Goal: Download file/media

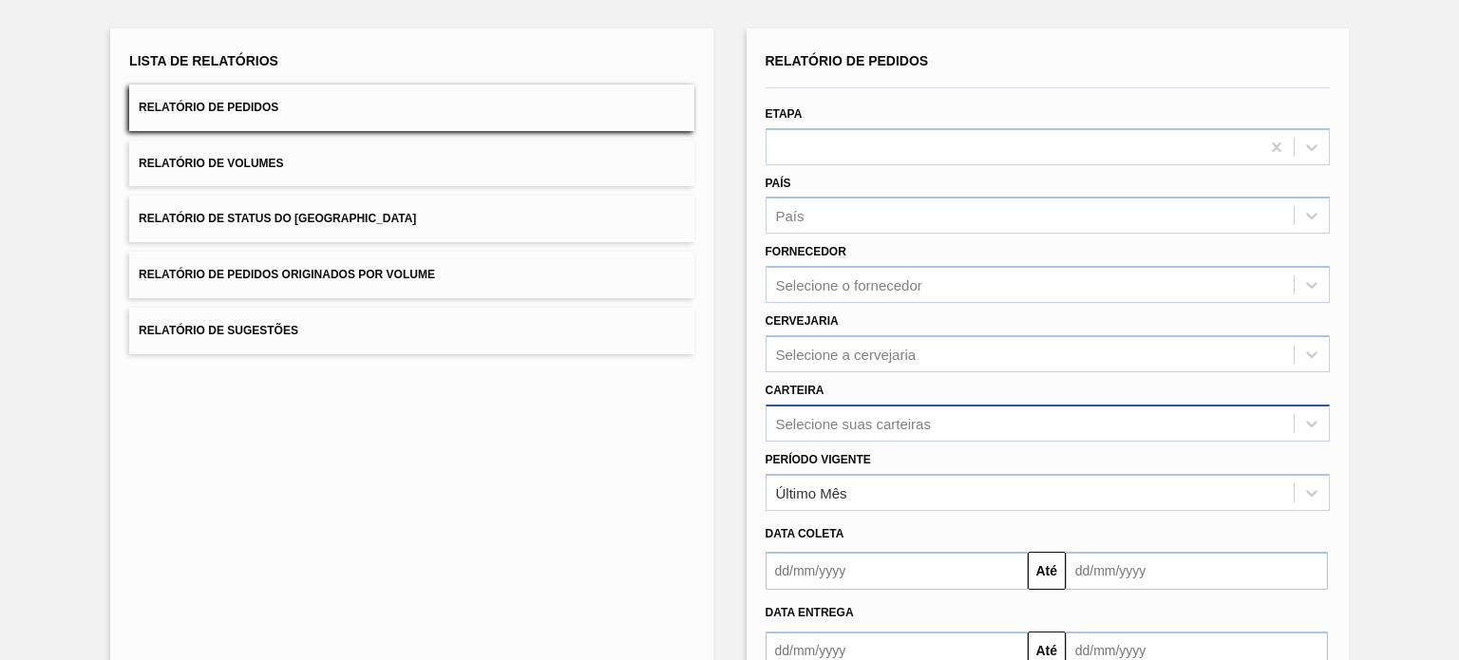
scroll to position [174, 0]
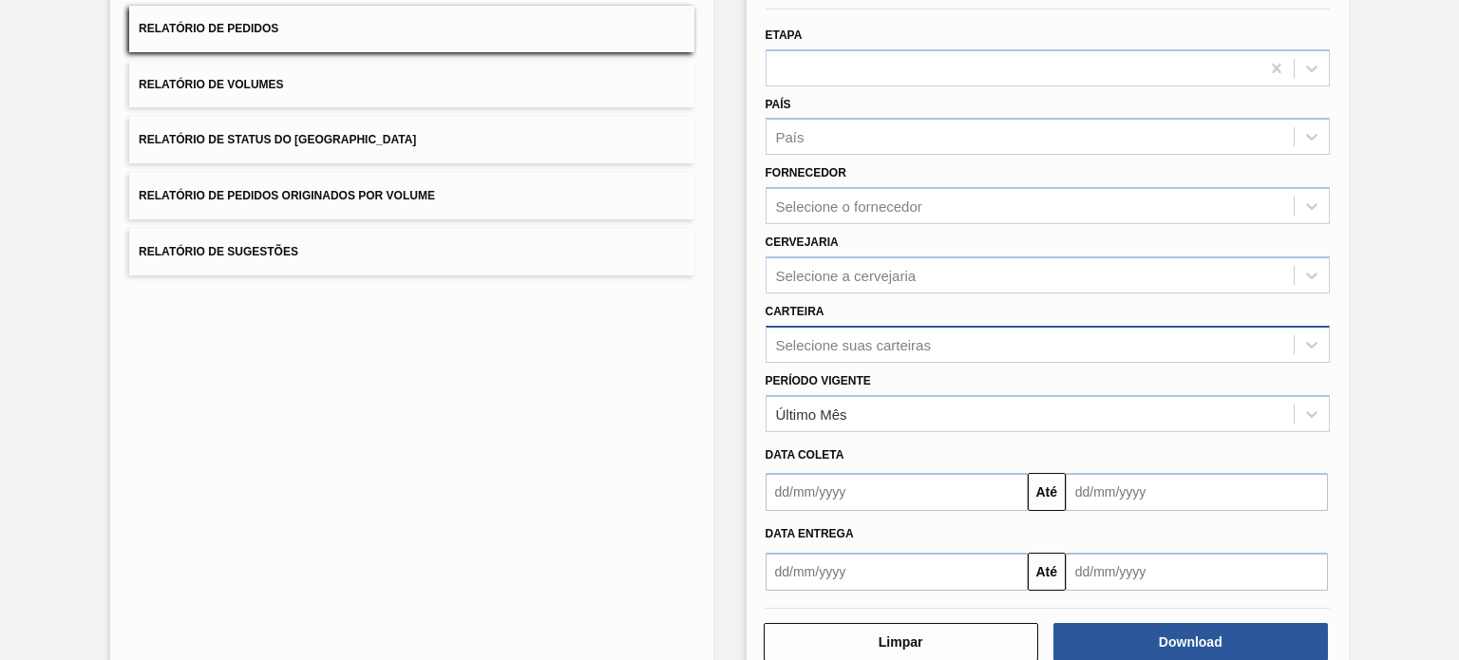
click at [862, 363] on div "Selecione suas carteiras" at bounding box center [1048, 344] width 564 height 37
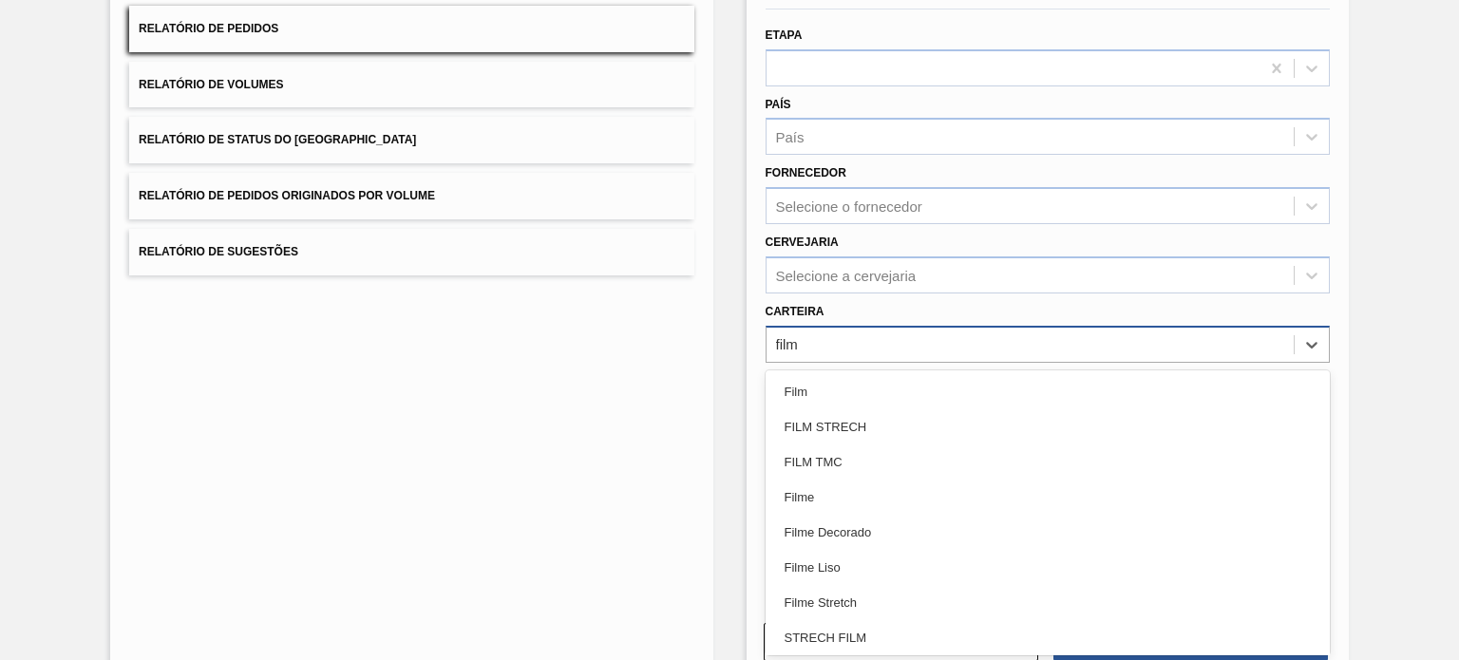
type input "filme"
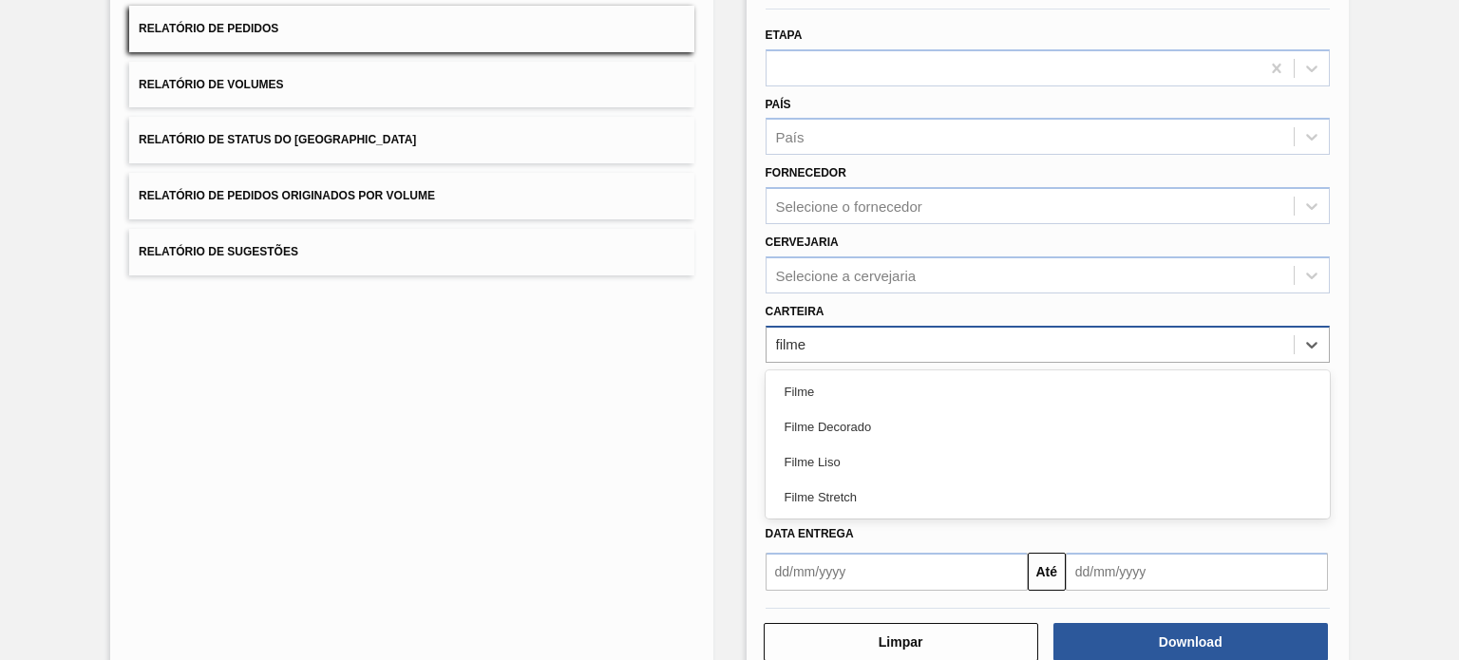
click at [862, 421] on div "Filme Decorado" at bounding box center [1048, 426] width 564 height 35
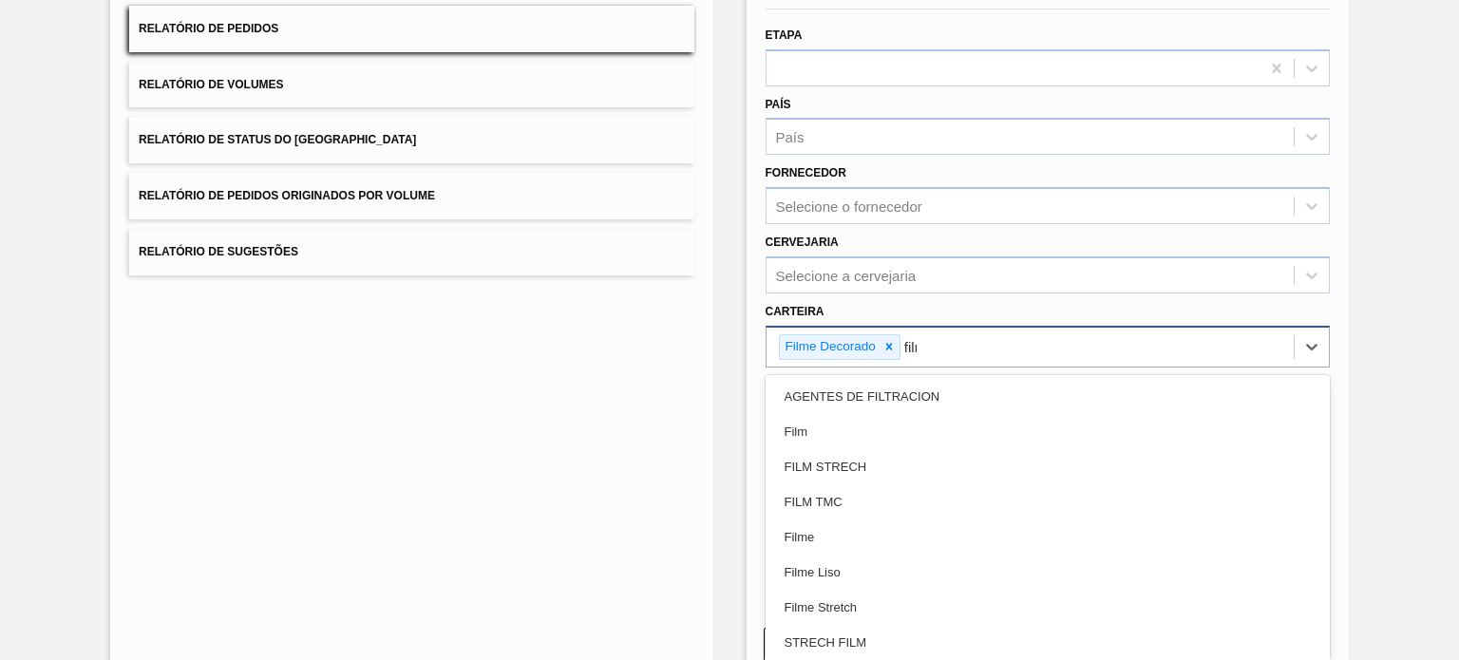
type input "filme"
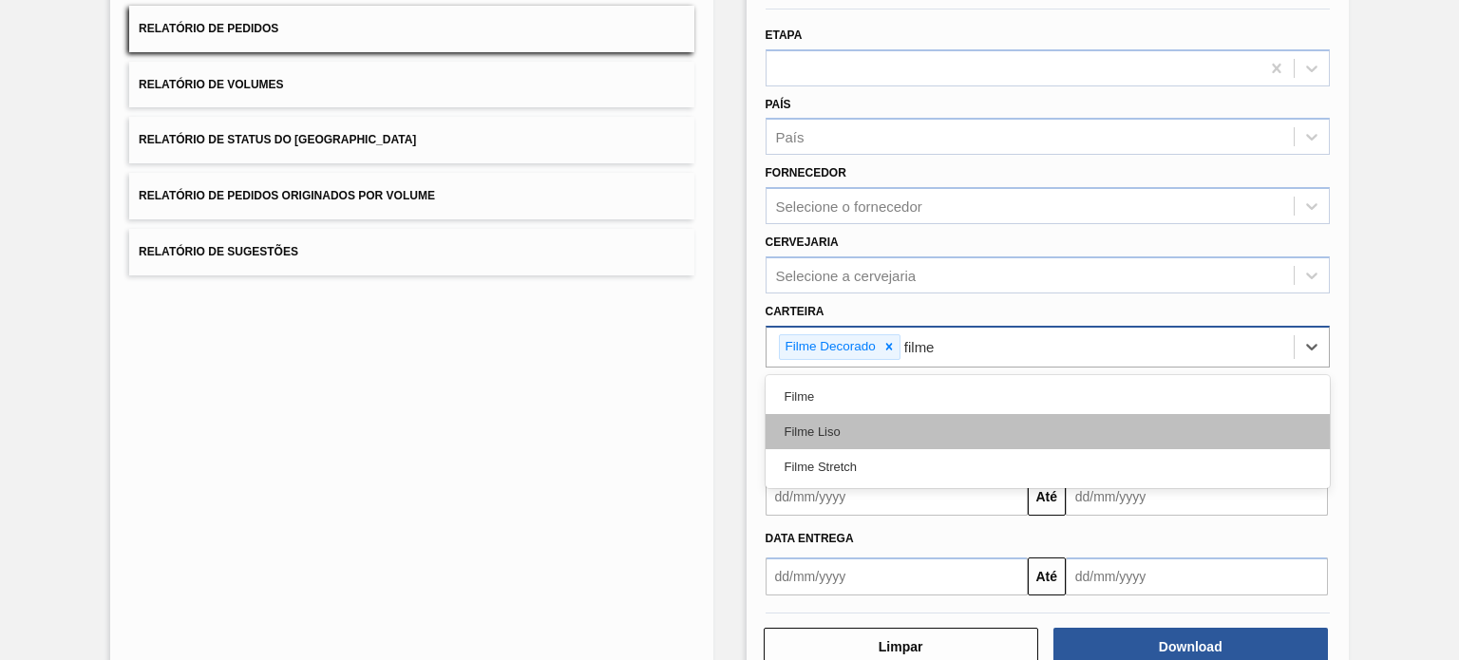
click at [863, 421] on div "Filme Liso" at bounding box center [1048, 431] width 564 height 35
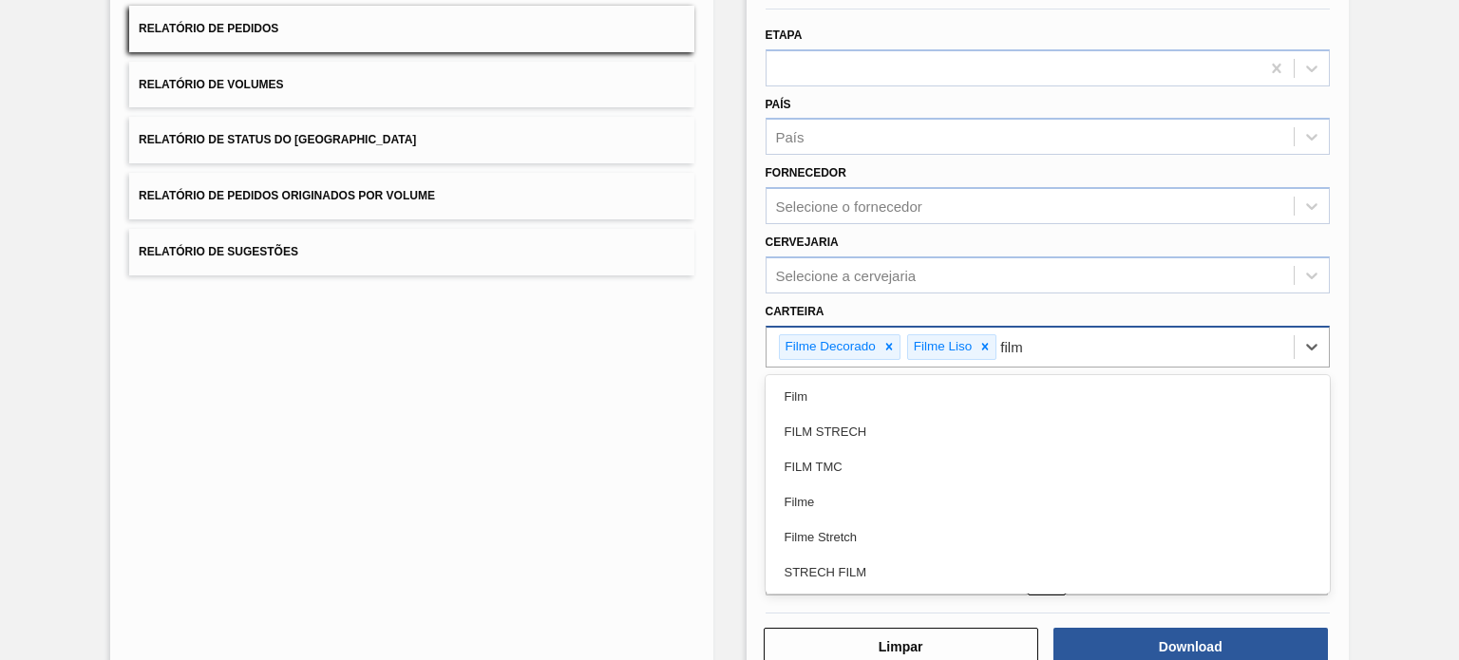
type input "filme"
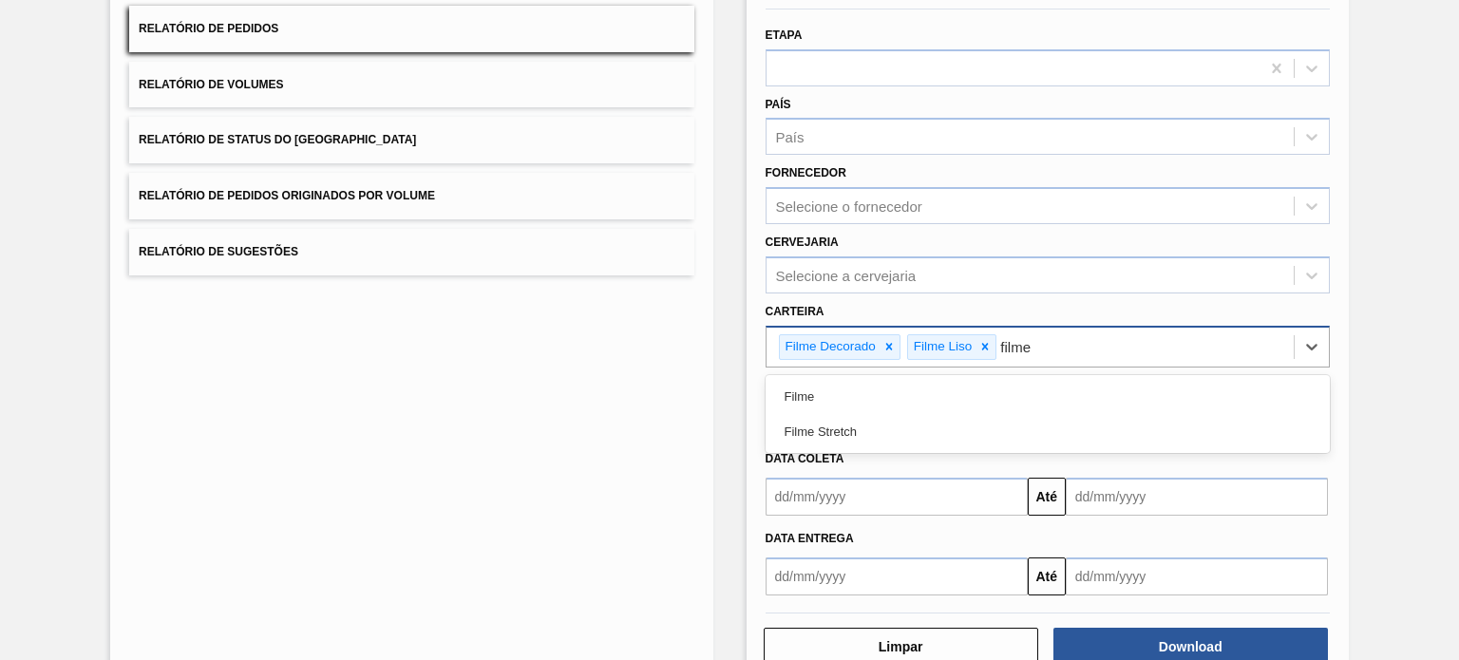
click at [863, 421] on div "Filme Stretch" at bounding box center [1048, 431] width 564 height 35
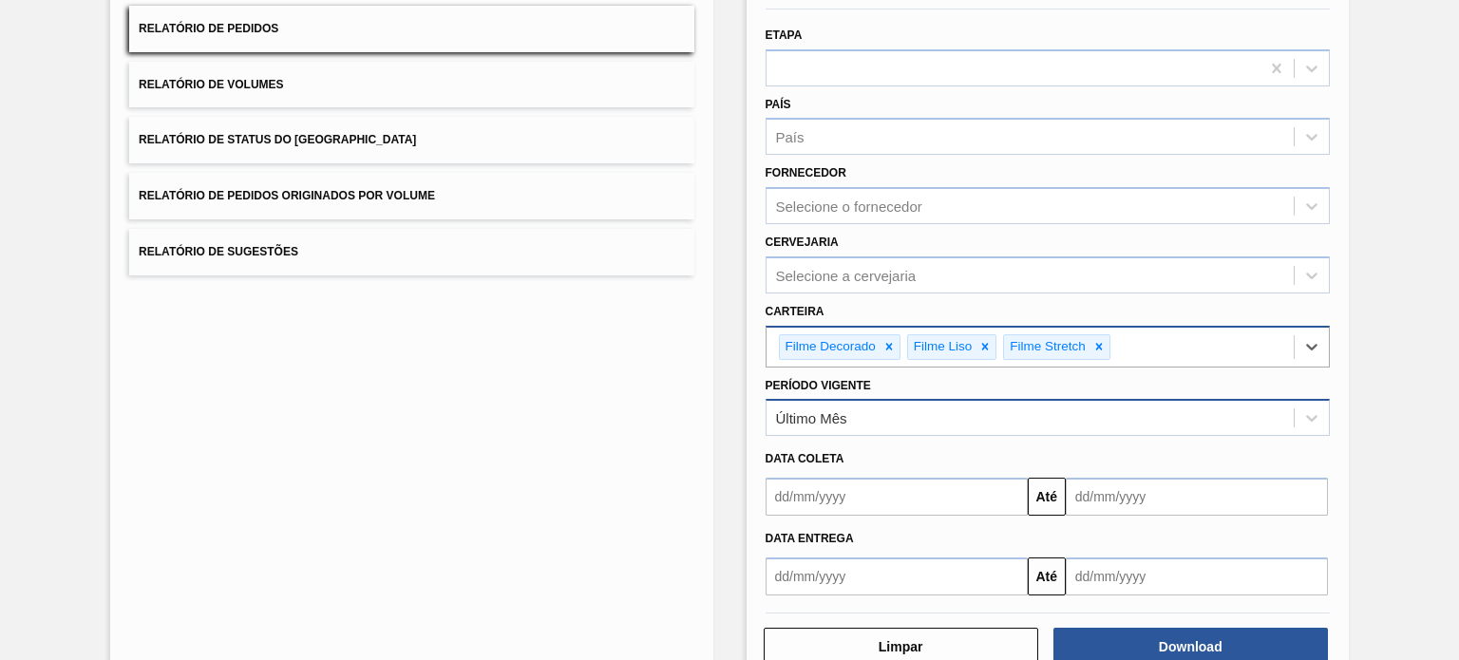
click at [878, 430] on div "Último Mês" at bounding box center [1048, 417] width 564 height 37
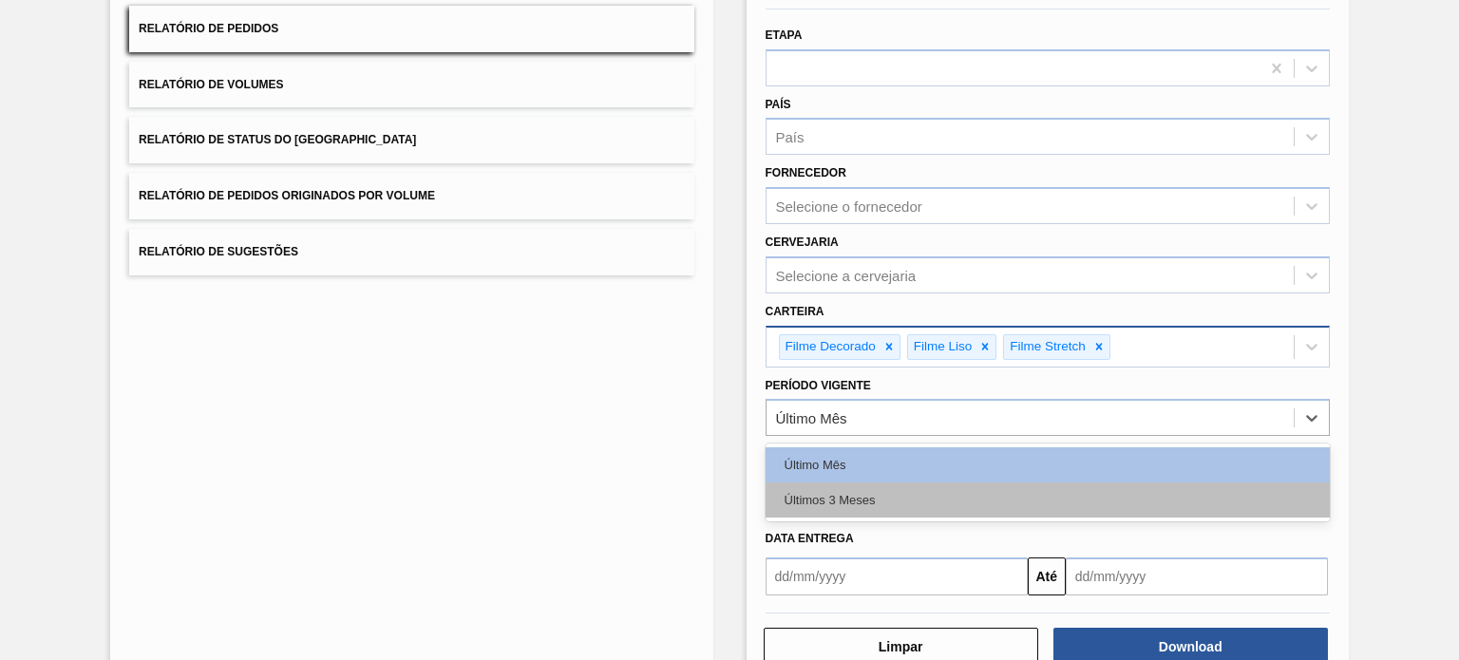
click at [852, 483] on div "Últimos 3 Meses" at bounding box center [1048, 500] width 564 height 35
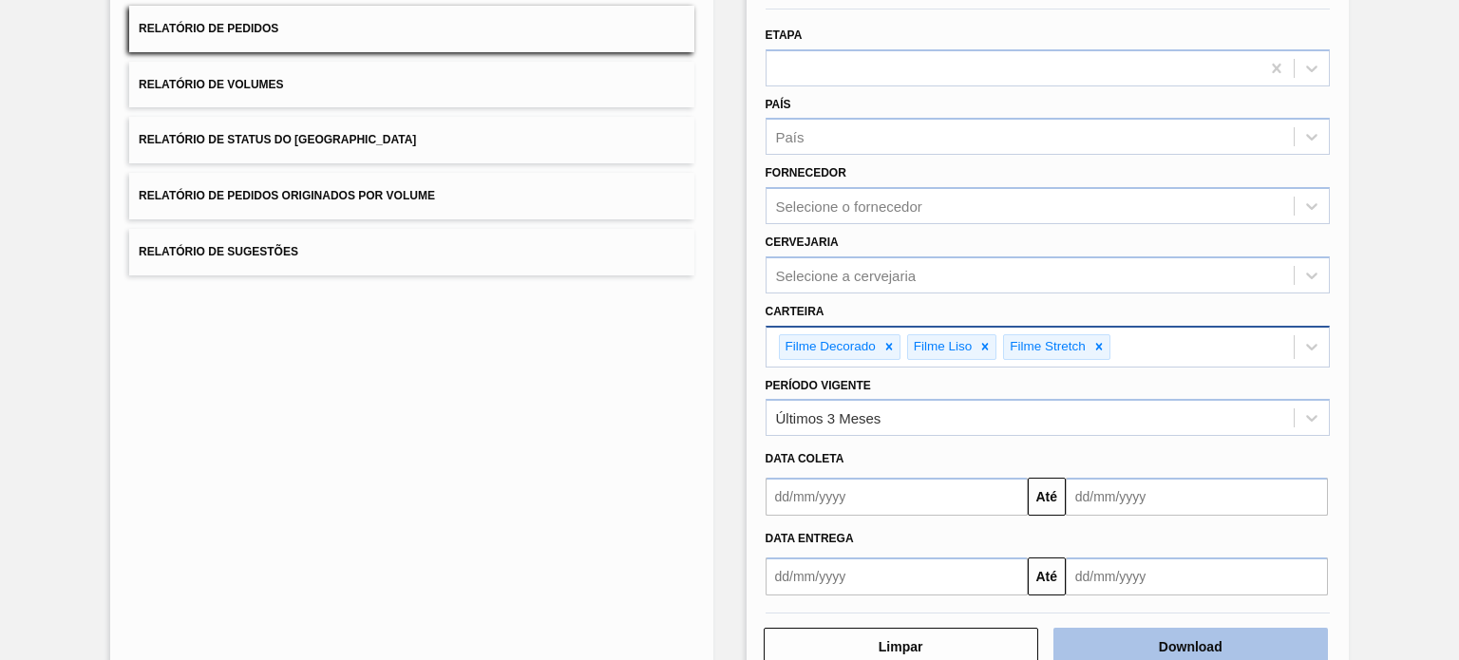
click at [1206, 647] on button "Download" at bounding box center [1191, 647] width 275 height 38
